Goal: Task Accomplishment & Management: Use online tool/utility

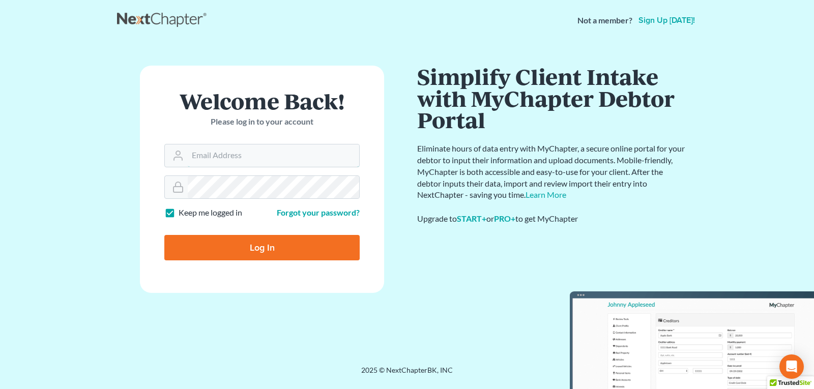
type input "[EMAIL_ADDRESS][DOMAIN_NAME]"
click at [241, 253] on input "Log In" at bounding box center [261, 247] width 195 height 25
type input "Thinking..."
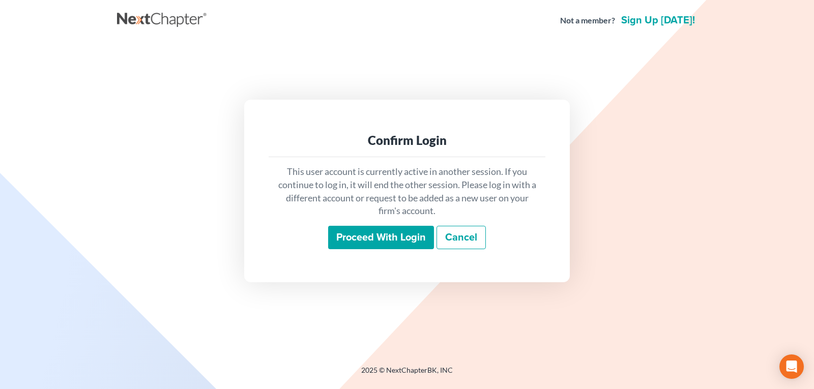
click at [346, 242] on input "Proceed with login" at bounding box center [381, 237] width 106 height 23
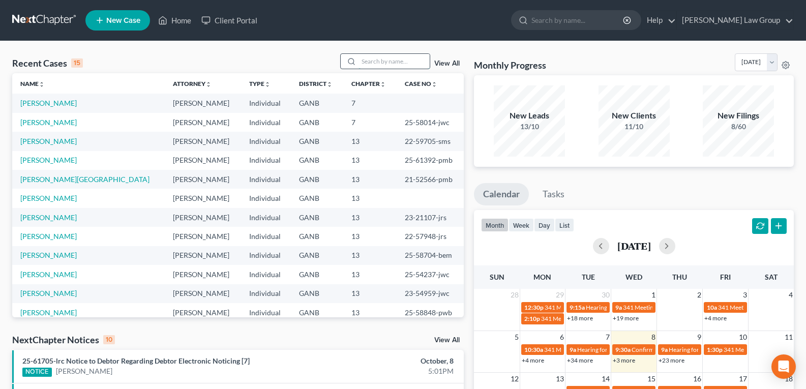
click at [380, 68] on input "search" at bounding box center [394, 61] width 71 height 15
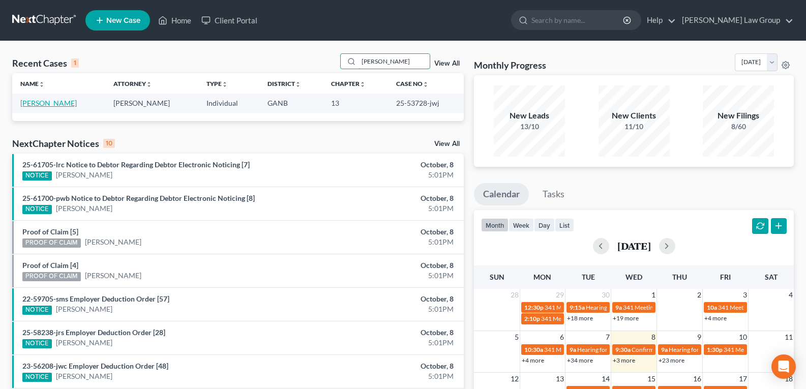
type input "[PERSON_NAME]"
click at [41, 101] on link "[PERSON_NAME]" at bounding box center [48, 103] width 56 height 9
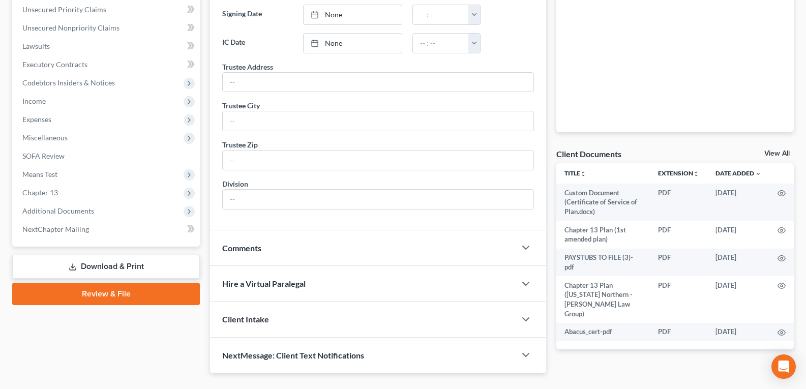
scroll to position [254, 0]
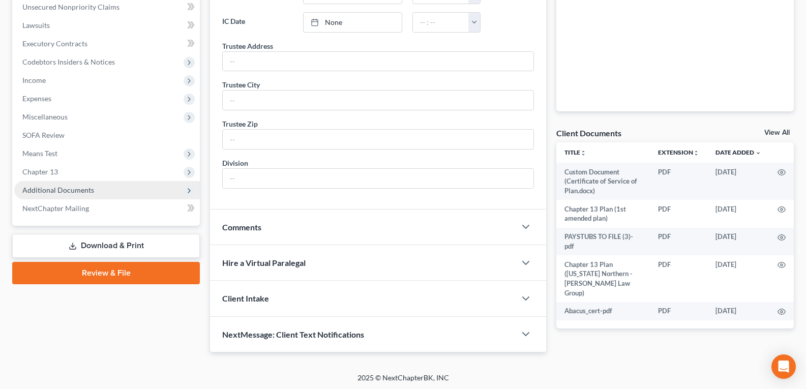
click at [56, 190] on span "Additional Documents" at bounding box center [58, 190] width 72 height 9
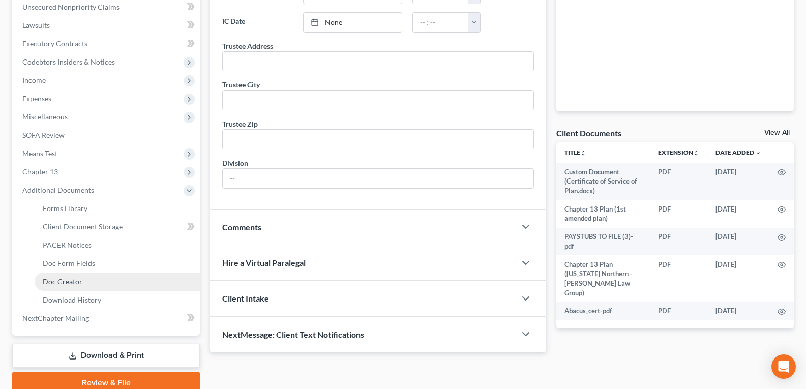
click at [63, 284] on span "Doc Creator" at bounding box center [63, 281] width 40 height 9
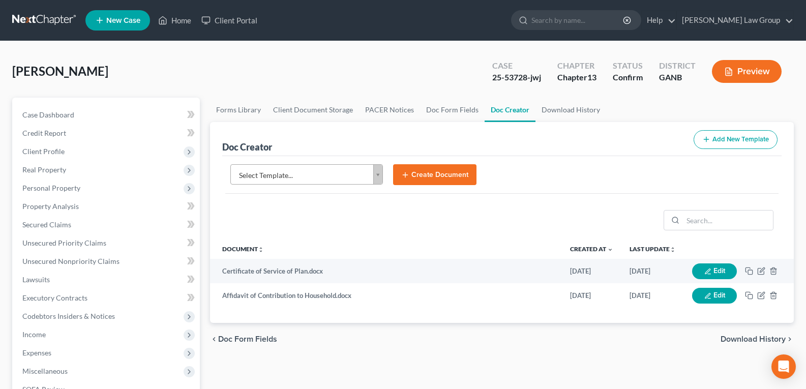
click at [427, 177] on button "Create Document" at bounding box center [434, 174] width 83 height 21
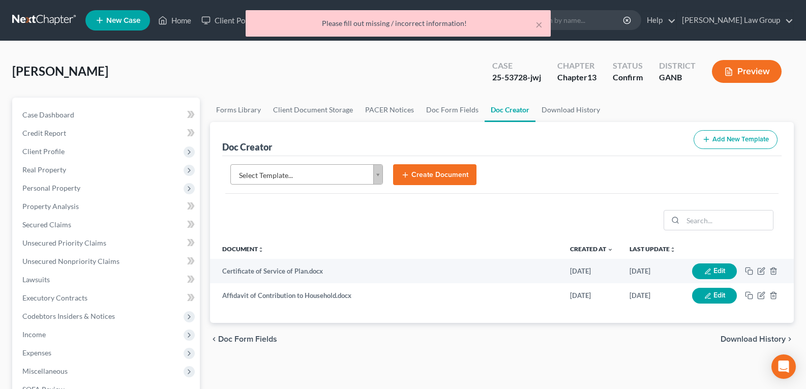
click at [352, 211] on div at bounding box center [501, 220] width 559 height 37
click at [376, 180] on body "Home New Case Client Portal [PERSON_NAME] Law Group [EMAIL_ADDRESS][DOMAIN_NAME…" at bounding box center [403, 343] width 806 height 687
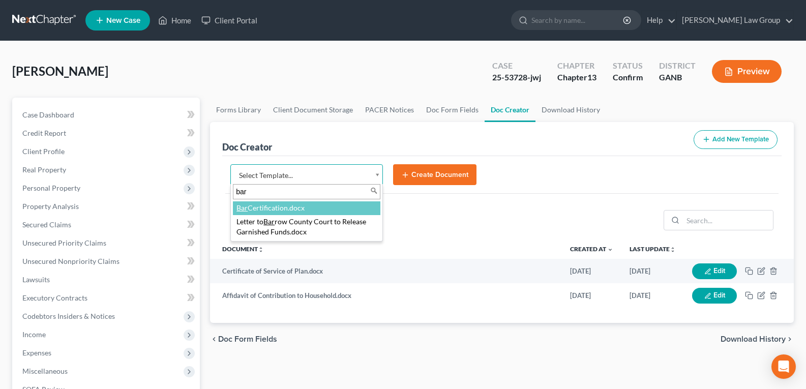
type input "bar"
select select "111535"
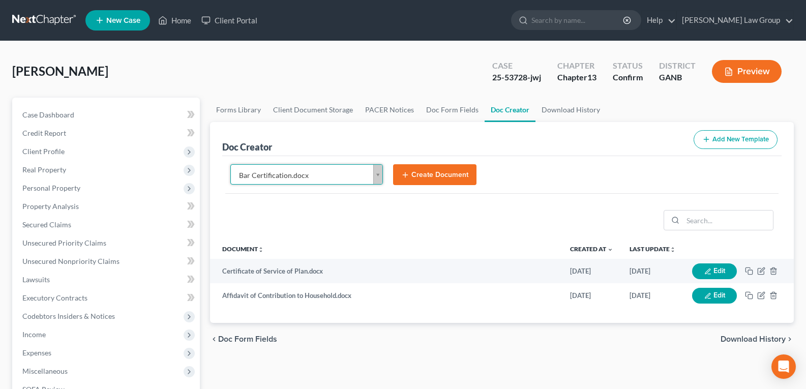
click at [440, 171] on button "Create Document" at bounding box center [434, 174] width 83 height 21
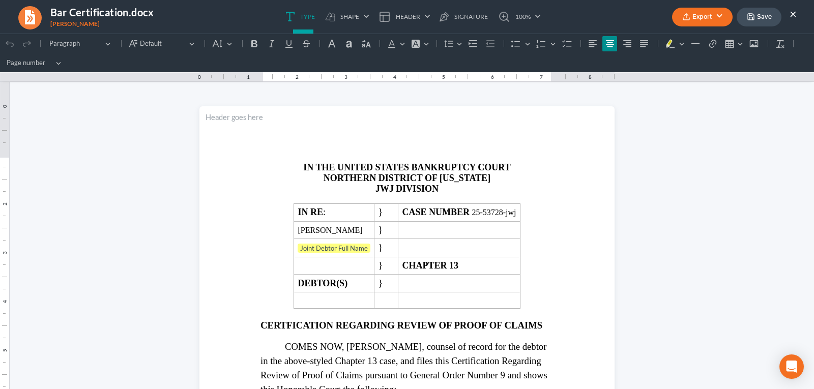
click at [695, 17] on button "Export" at bounding box center [702, 17] width 61 height 19
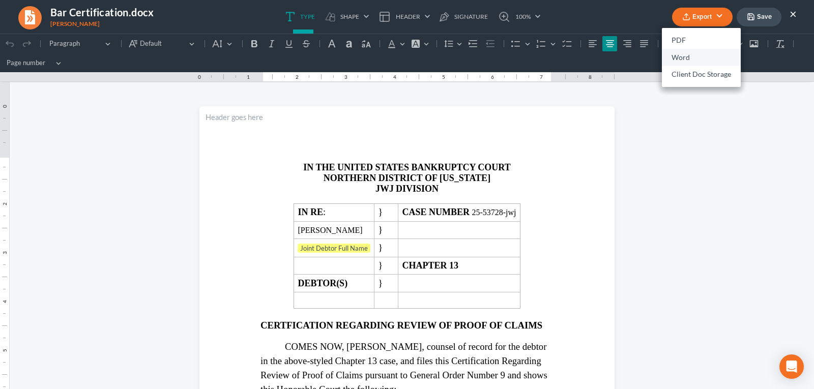
click at [693, 56] on link "Word" at bounding box center [701, 57] width 79 height 17
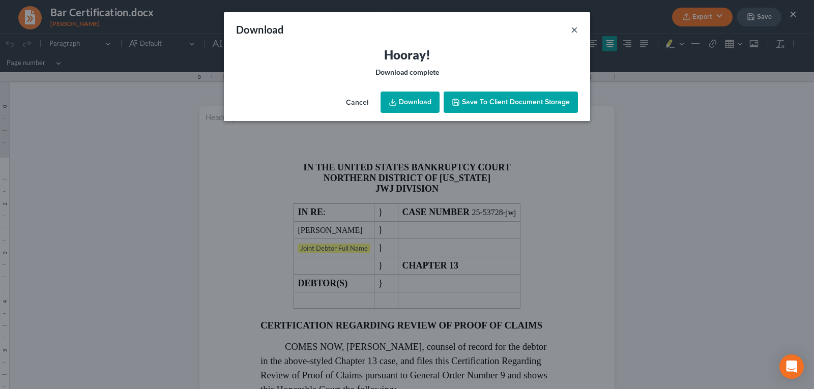
click at [572, 29] on button "×" at bounding box center [574, 29] width 7 height 12
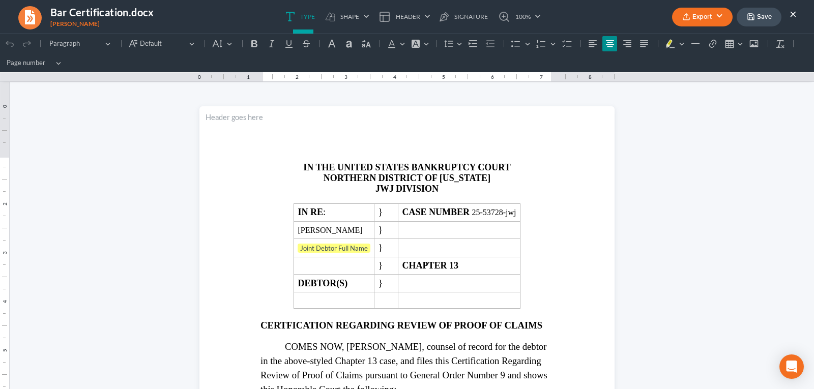
click at [704, 19] on button "Export" at bounding box center [702, 17] width 61 height 19
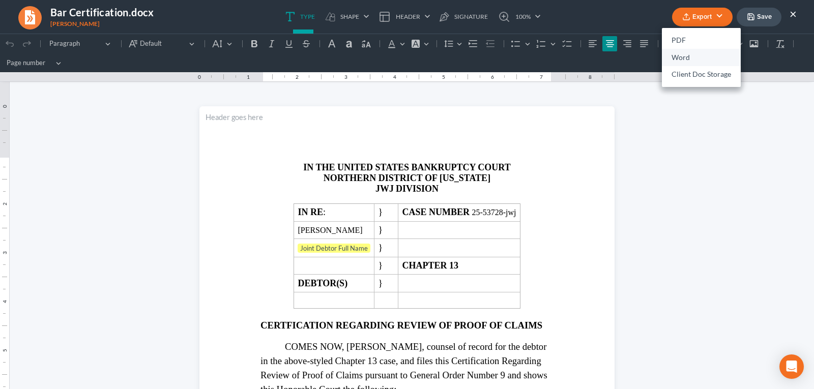
click at [695, 53] on link "Word" at bounding box center [701, 57] width 79 height 17
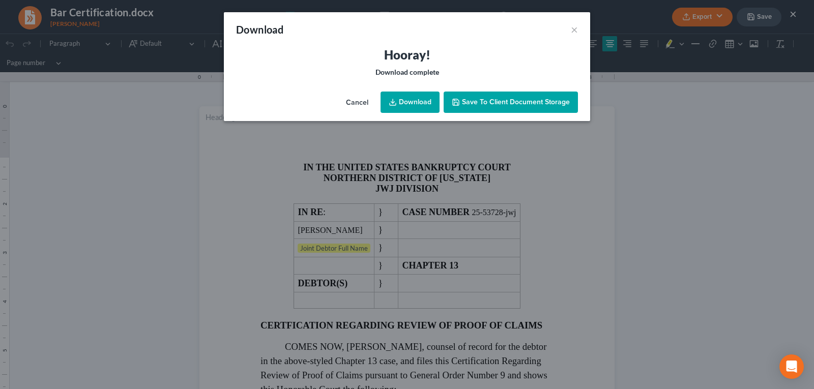
click at [406, 102] on link "Download" at bounding box center [409, 102] width 59 height 21
click at [574, 30] on button "×" at bounding box center [574, 29] width 7 height 12
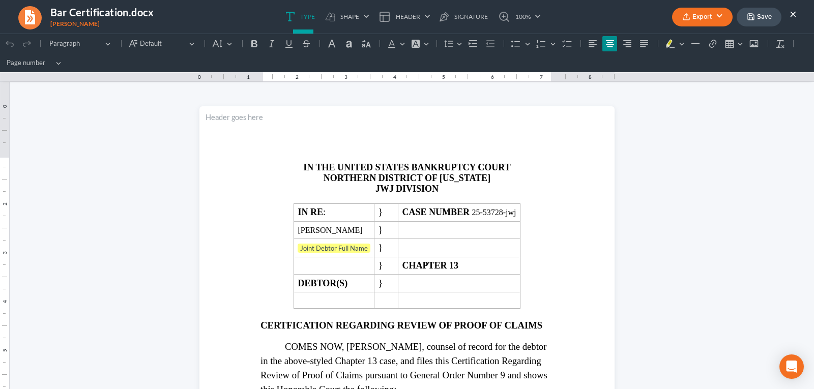
drag, startPoint x: 793, startPoint y: 15, endPoint x: 763, endPoint y: 5, distance: 32.0
click at [793, 15] on button "×" at bounding box center [792, 14] width 7 height 12
